Goal: Task Accomplishment & Management: Use online tool/utility

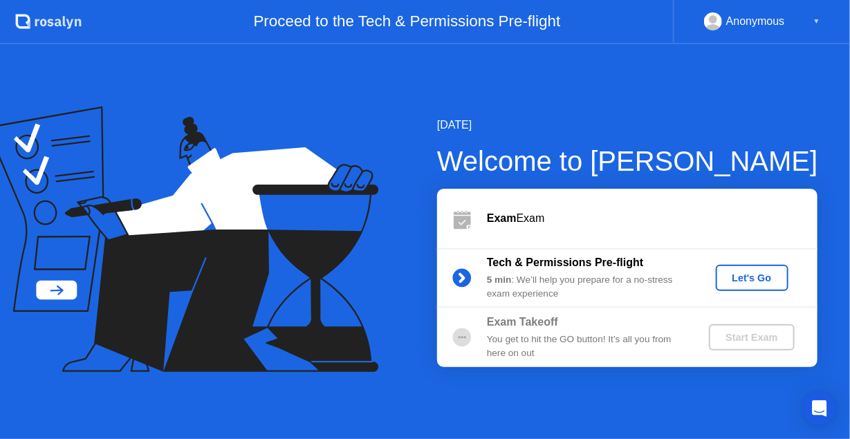
click at [738, 281] on div "Let's Go" at bounding box center [752, 277] width 62 height 11
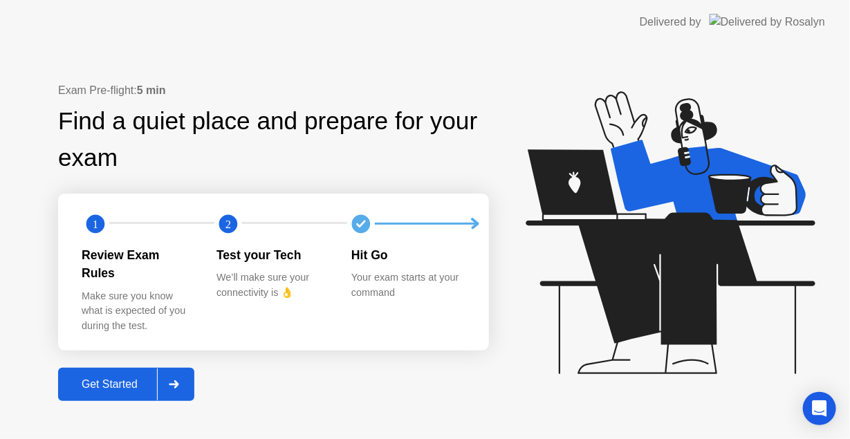
click at [194, 380] on button "Get Started" at bounding box center [126, 384] width 136 height 33
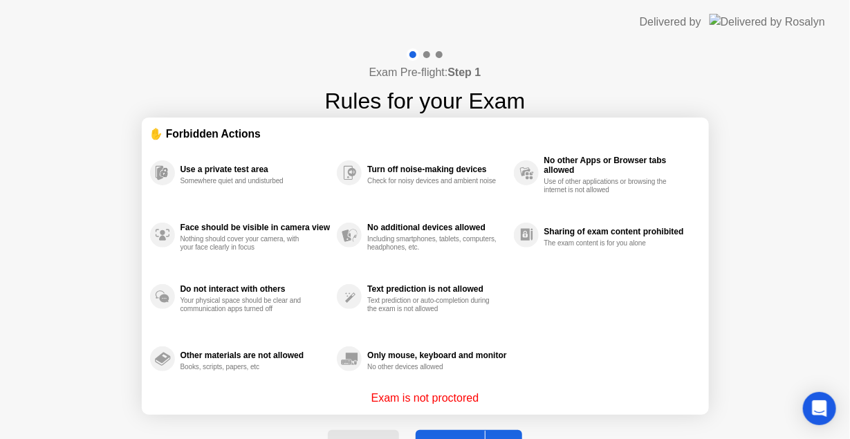
click at [456, 431] on button "Got it" at bounding box center [469, 446] width 106 height 33
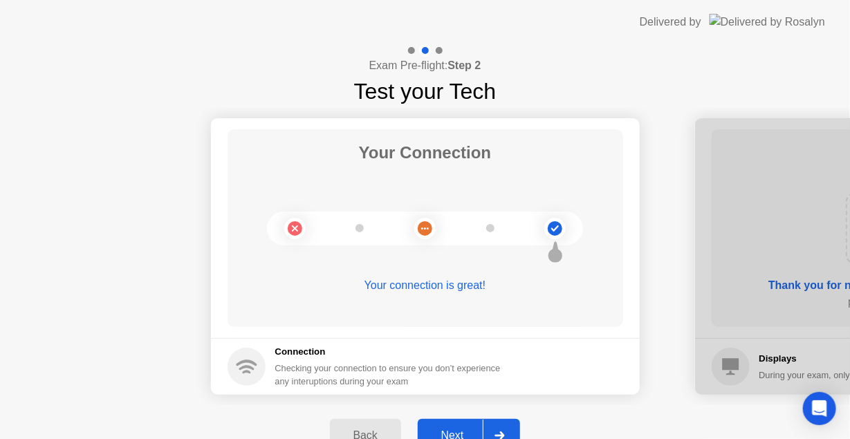
click at [468, 429] on div "Next" at bounding box center [453, 435] width 62 height 12
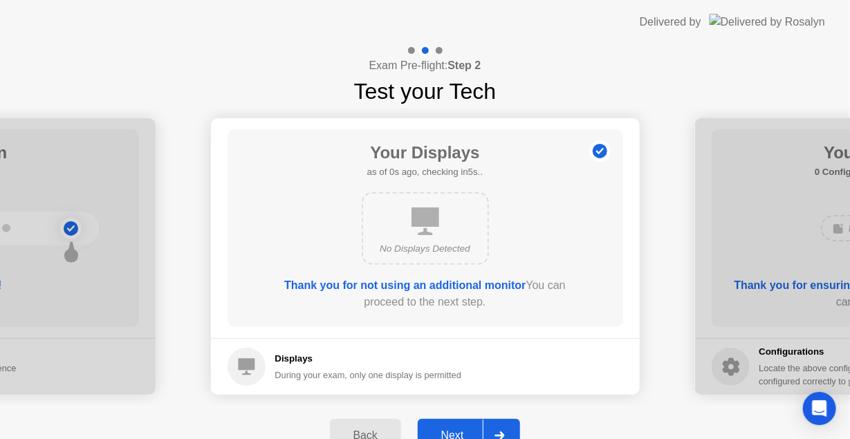
click at [468, 429] on div "Next" at bounding box center [453, 435] width 62 height 12
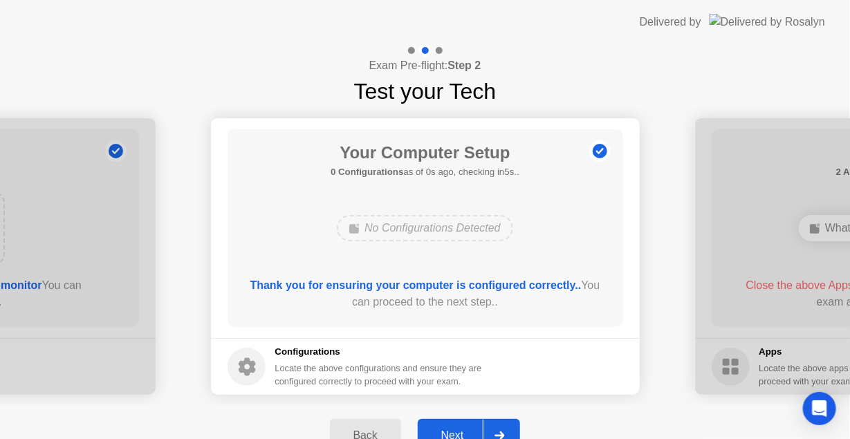
click at [468, 429] on div "Next" at bounding box center [453, 435] width 62 height 12
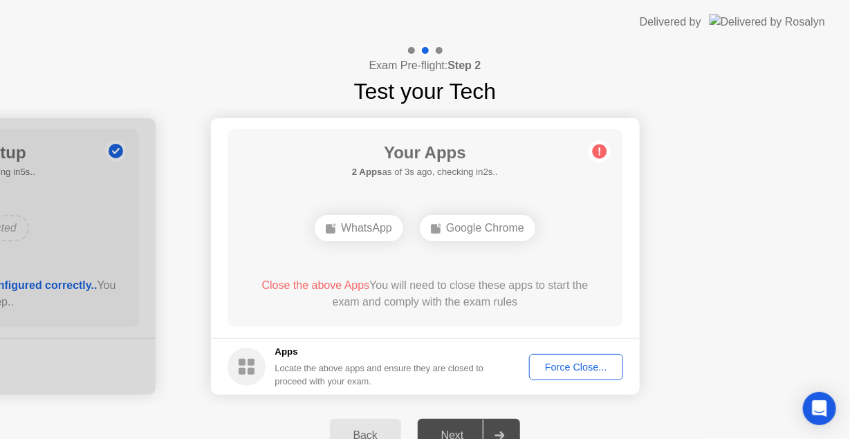
click at [576, 372] on div "Force Close..." at bounding box center [576, 367] width 84 height 11
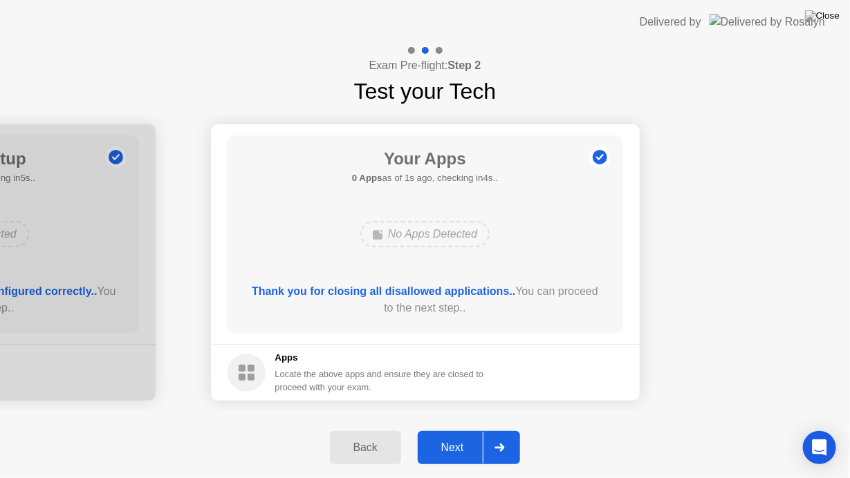
click at [465, 438] on div "Next" at bounding box center [453, 448] width 62 height 12
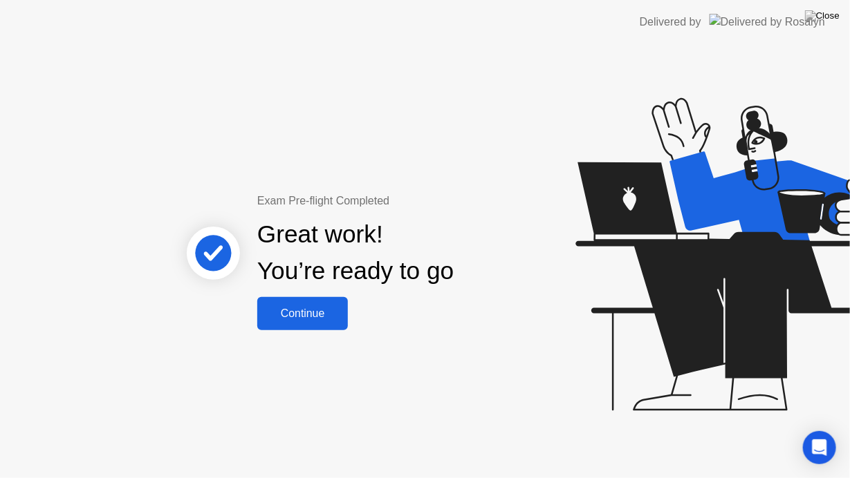
click at [284, 300] on button "Continue" at bounding box center [302, 313] width 91 height 33
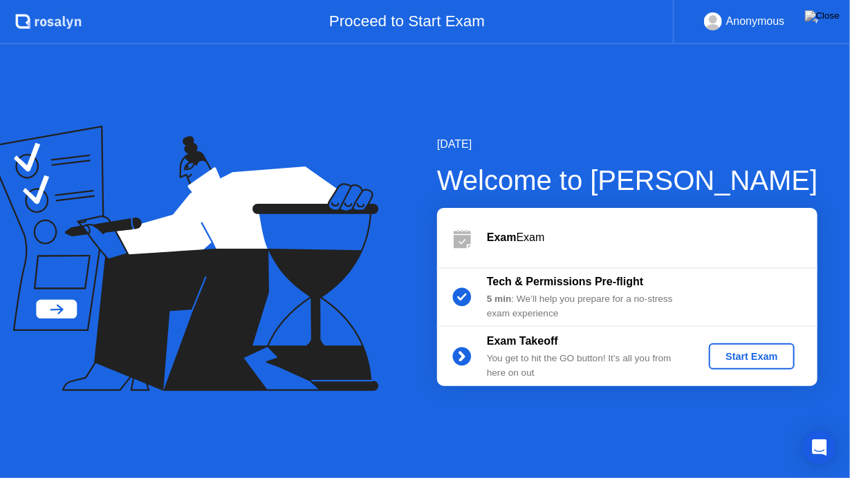
click at [757, 351] on div "Start Exam" at bounding box center [751, 356] width 74 height 11
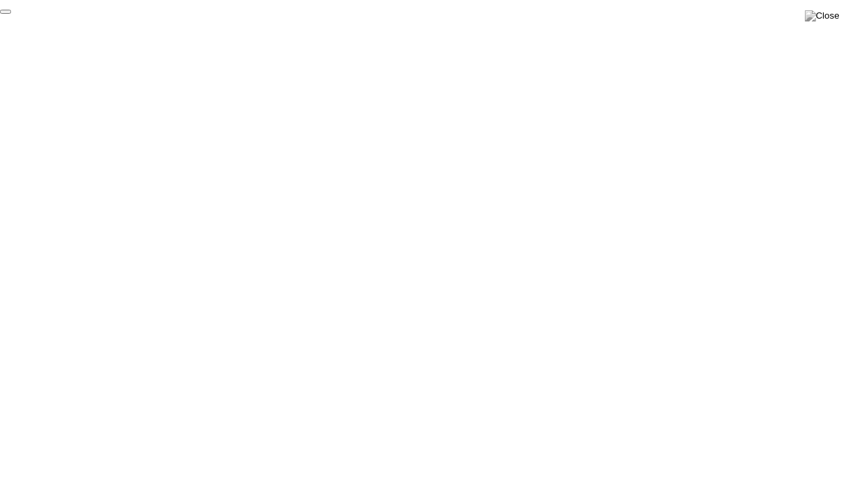
click div "End Proctoring Session"
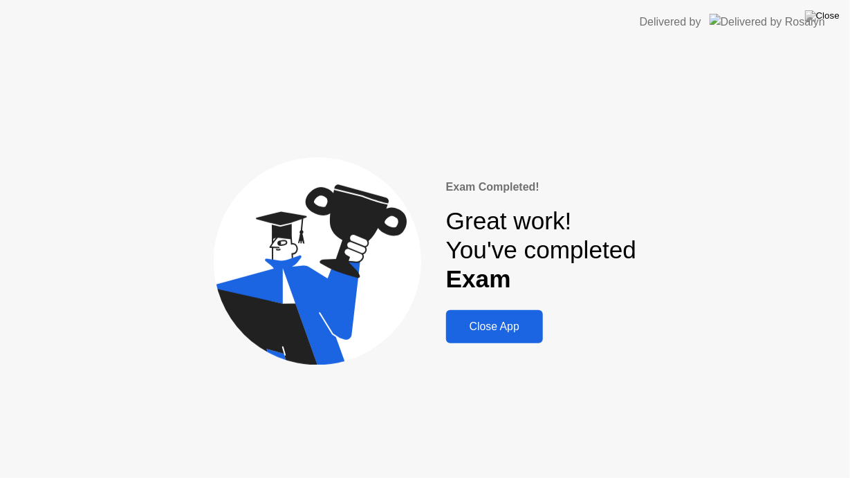
click at [526, 328] on div "Close App" at bounding box center [494, 327] width 88 height 12
